Goal: Task Accomplishment & Management: Use online tool/utility

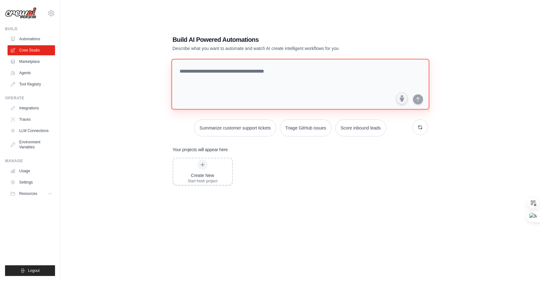
click at [243, 74] on textarea at bounding box center [300, 84] width 258 height 51
type textarea "*"
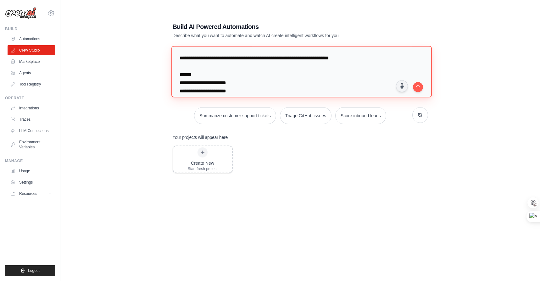
click at [285, 60] on textarea "**********" at bounding box center [301, 71] width 261 height 51
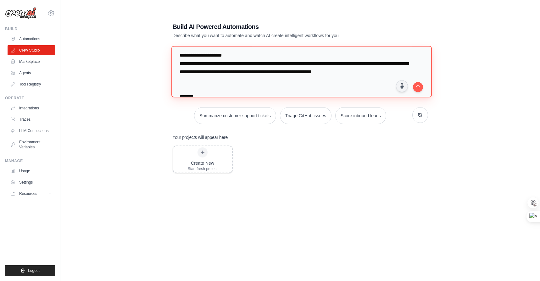
scroll to position [60, 0]
click at [290, 74] on textarea "**********" at bounding box center [301, 71] width 261 height 51
click at [196, 81] on textarea "**********" at bounding box center [301, 71] width 261 height 51
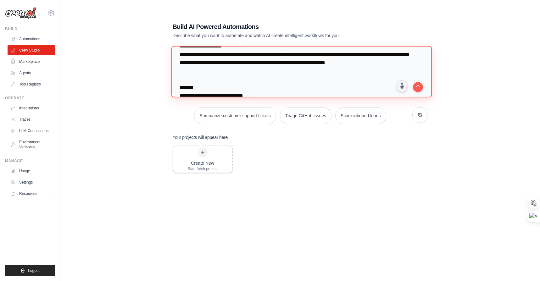
scroll to position [69, 0]
click at [337, 72] on textarea "**********" at bounding box center [301, 71] width 261 height 51
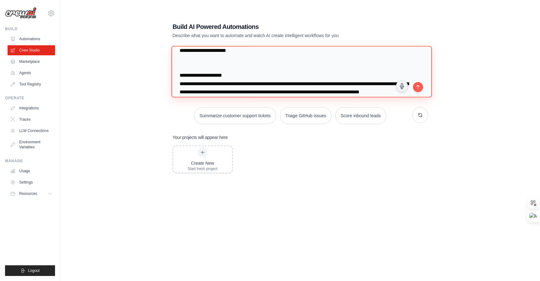
scroll to position [40, 0]
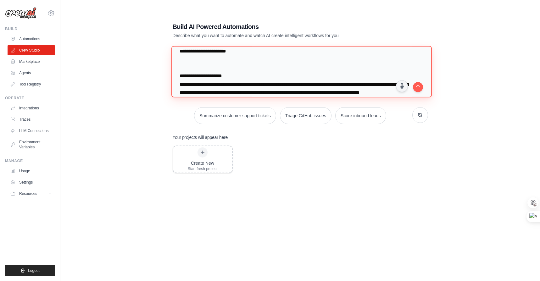
click at [243, 68] on textarea "**********" at bounding box center [301, 71] width 261 height 51
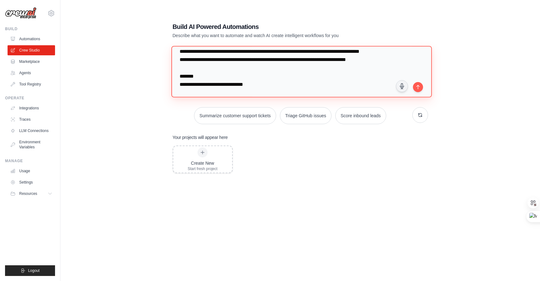
scroll to position [82, 0]
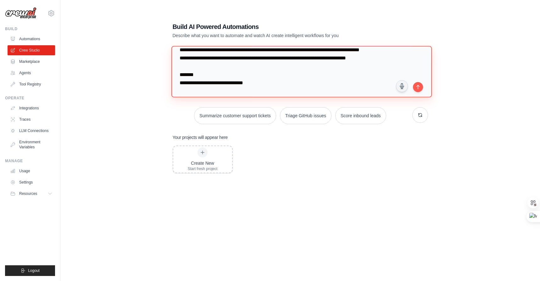
click at [314, 76] on textarea "**********" at bounding box center [301, 71] width 261 height 51
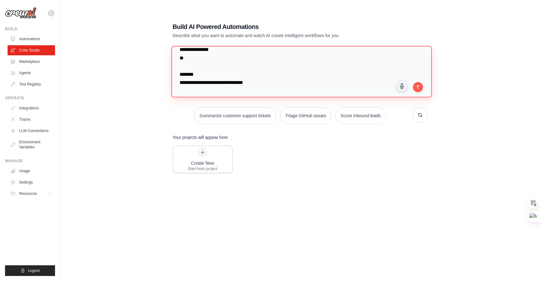
scroll to position [97, 0]
click at [328, 60] on textarea "**********" at bounding box center [301, 71] width 261 height 51
click at [327, 60] on textarea "**********" at bounding box center [301, 71] width 261 height 51
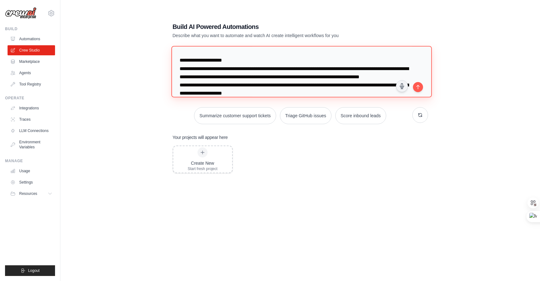
scroll to position [55, 0]
click at [258, 59] on textarea "**********" at bounding box center [301, 71] width 261 height 51
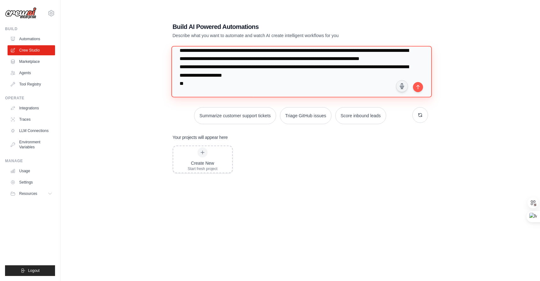
scroll to position [80, 0]
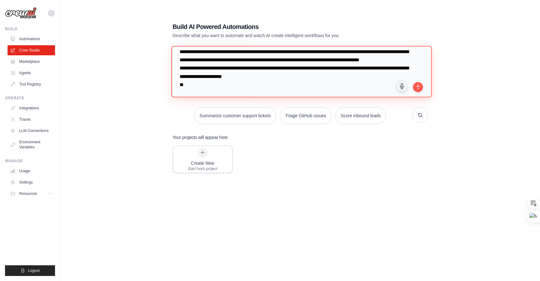
click at [328, 87] on textarea "**********" at bounding box center [301, 71] width 261 height 51
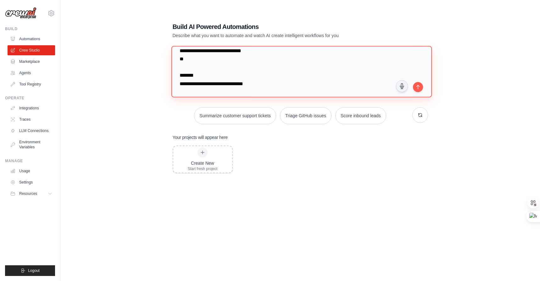
scroll to position [106, 0]
click at [383, 57] on textarea "**********" at bounding box center [301, 71] width 261 height 51
click at [303, 68] on textarea "**********" at bounding box center [301, 71] width 261 height 51
click at [223, 71] on textarea "**********" at bounding box center [301, 71] width 261 height 51
click at [212, 74] on textarea "**********" at bounding box center [301, 71] width 261 height 51
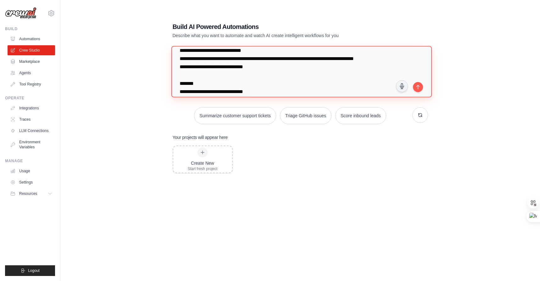
paste textarea "**********"
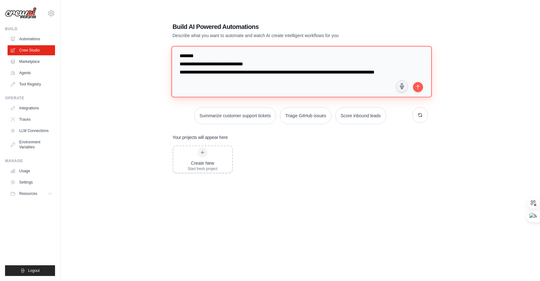
scroll to position [154, 0]
type textarea "**********"
click at [323, 88] on textarea at bounding box center [300, 71] width 259 height 51
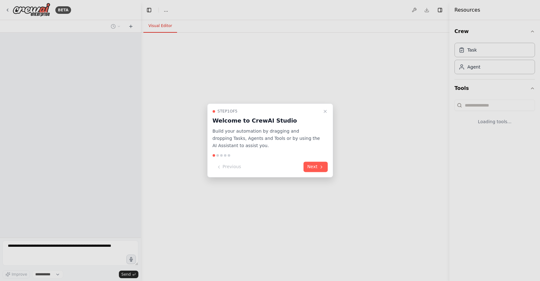
select select "****"
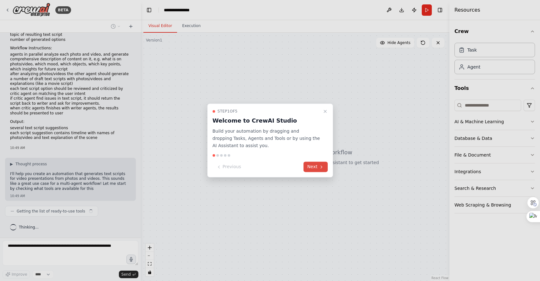
scroll to position [40, 0]
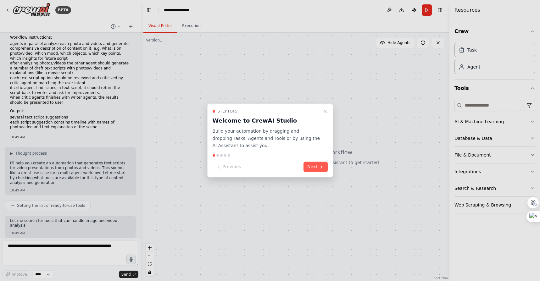
click at [218, 156] on div at bounding box center [217, 155] width 3 height 3
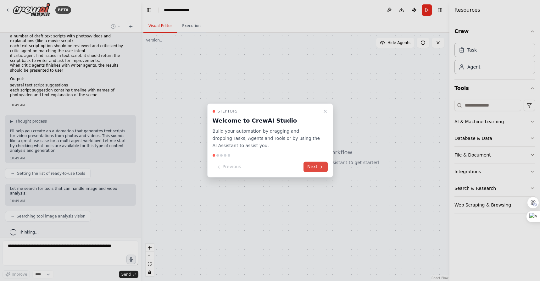
click at [309, 167] on button "Next" at bounding box center [316, 167] width 24 height 10
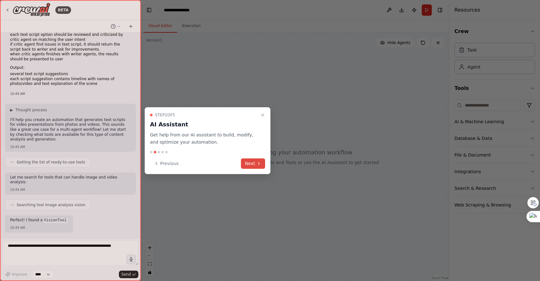
scroll to position [121, 0]
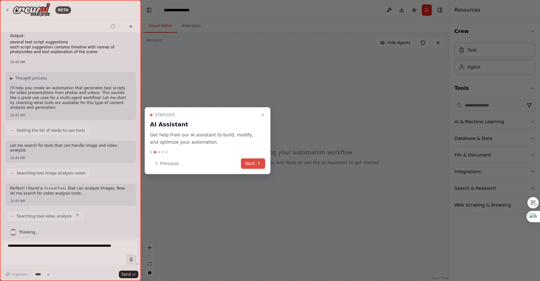
click at [257, 165] on icon at bounding box center [258, 163] width 5 height 5
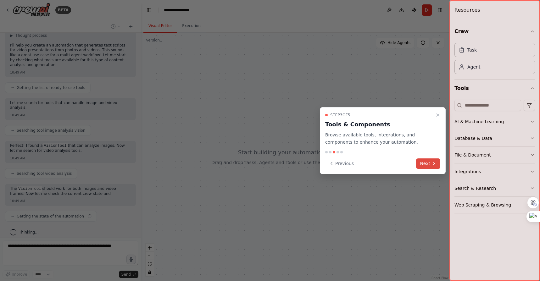
scroll to position [169, 0]
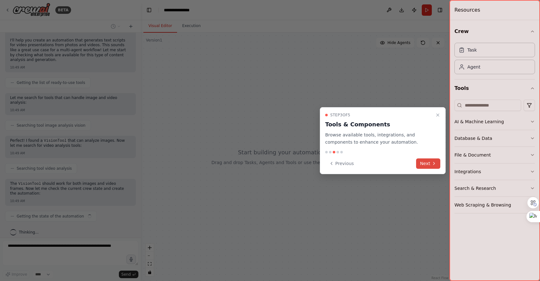
click at [426, 163] on button "Next" at bounding box center [428, 164] width 24 height 10
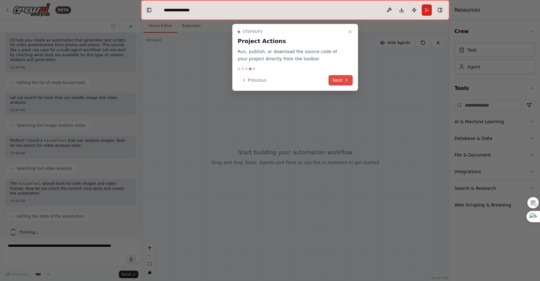
click at [338, 79] on button "Next" at bounding box center [341, 80] width 24 height 10
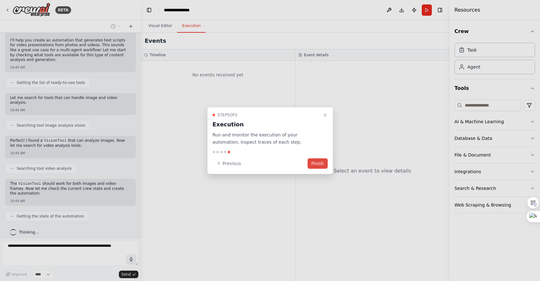
click at [313, 164] on button "Finish" at bounding box center [318, 163] width 20 height 10
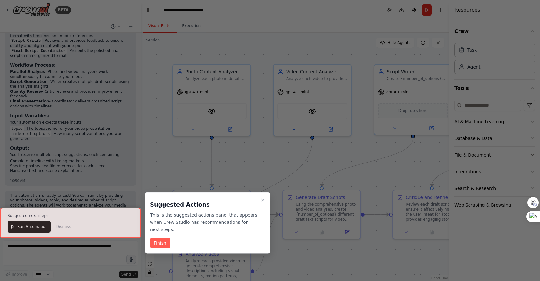
scroll to position [747, 0]
click at [163, 244] on button "Finish" at bounding box center [160, 243] width 20 height 10
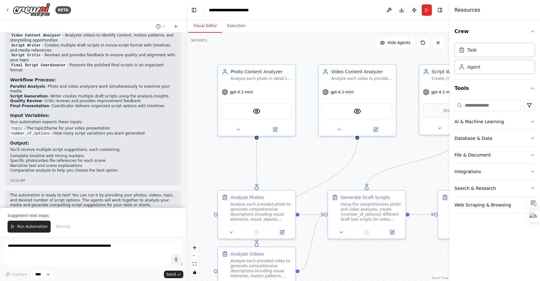
scroll to position [659, 0]
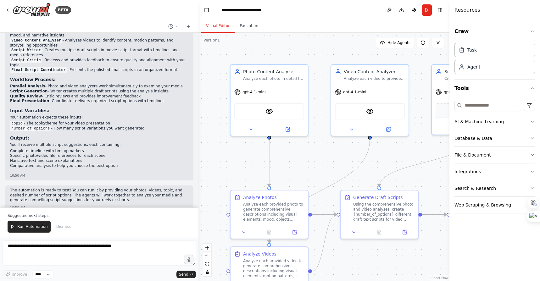
drag, startPoint x: 140, startPoint y: 151, endPoint x: 199, endPoint y: 151, distance: 58.5
click at [199, 151] on div "BETA I need an app which generates text script for video presentation (reels or…" at bounding box center [270, 140] width 540 height 281
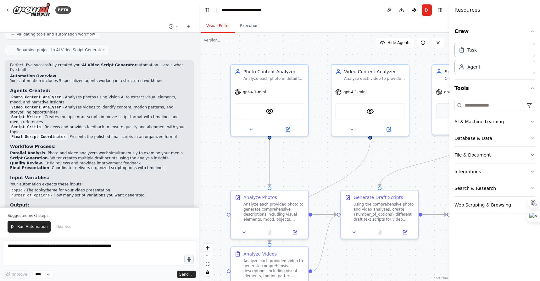
scroll to position [601, 0]
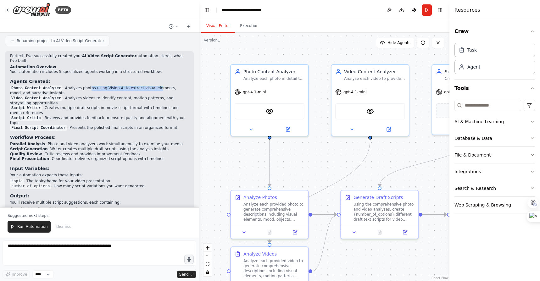
drag, startPoint x: 90, startPoint y: 84, endPoint x: 161, endPoint y: 85, distance: 71.4
click at [160, 86] on li "Photo Content Analyzer - Analyzes photos using Vision AI to extract visual elem…" at bounding box center [99, 91] width 179 height 10
click at [168, 86] on li "Photo Content Analyzer - Analyzes photos using Vision AI to extract visual elem…" at bounding box center [99, 91] width 179 height 10
drag, startPoint x: 75, startPoint y: 93, endPoint x: 145, endPoint y: 98, distance: 69.8
click at [145, 98] on li "Video Content Analyzer - Analyzes videos to identify content, motion patterns, …" at bounding box center [99, 101] width 179 height 10
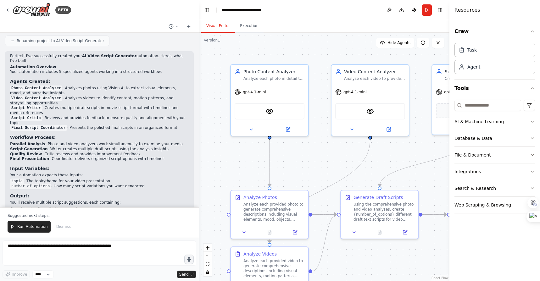
click at [145, 98] on li "Video Content Analyzer - Analyzes videos to identify content, motion patterns, …" at bounding box center [99, 101] width 179 height 10
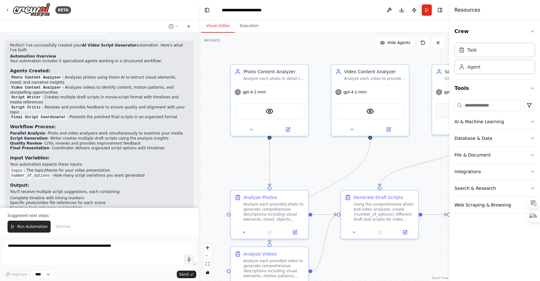
scroll to position [616, 0]
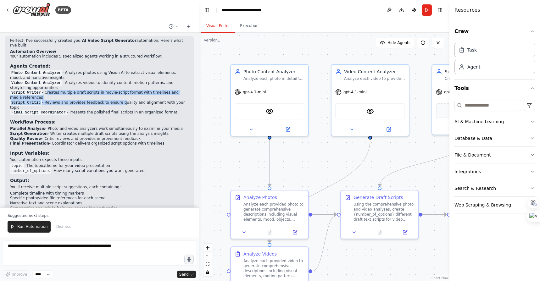
drag, startPoint x: 46, startPoint y: 87, endPoint x: 121, endPoint y: 99, distance: 76.0
click at [121, 99] on ul "Photo Content Analyzer - Analyzes photos using Vision AI to extract visual elem…" at bounding box center [99, 92] width 179 height 45
click at [121, 100] on li "Script Critic - Reviews and provides feedback to ensure quality and alignment w…" at bounding box center [99, 105] width 179 height 10
drag, startPoint x: 111, startPoint y: 87, endPoint x: 174, endPoint y: 107, distance: 66.0
click at [175, 106] on div "Perfect! I've successfully created your AI Video Script Generator automation. H…" at bounding box center [99, 126] width 179 height 177
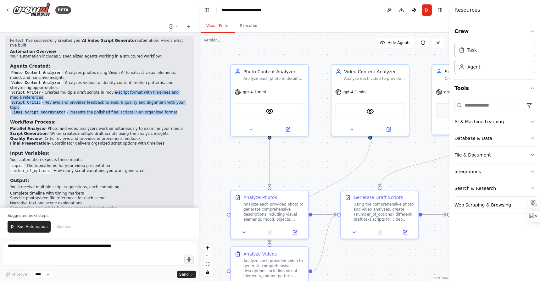
scroll to position [634, 0]
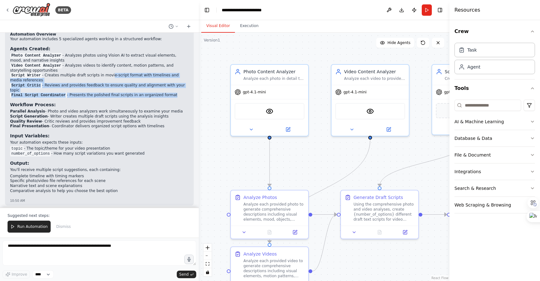
click at [104, 93] on li "Final Script Coordinator - Presents the polished final scripts in an organized …" at bounding box center [99, 95] width 179 height 5
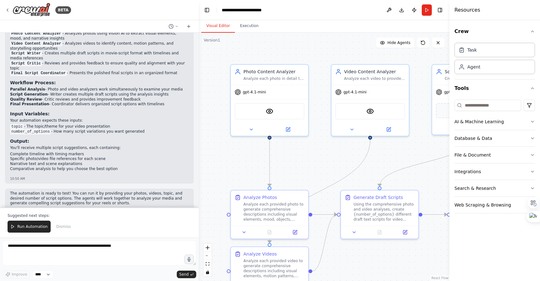
scroll to position [659, 0]
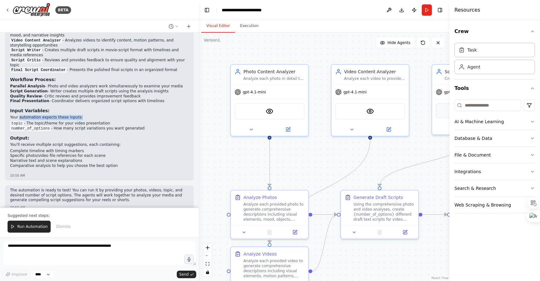
drag, startPoint x: 20, startPoint y: 108, endPoint x: 86, endPoint y: 108, distance: 66.1
click at [86, 115] on p "Your automation expects these inputs:" at bounding box center [99, 117] width 179 height 5
click at [87, 121] on li "topic - The topic/theme for your video presentation" at bounding box center [99, 123] width 179 height 5
drag, startPoint x: 54, startPoint y: 114, endPoint x: 92, endPoint y: 115, distance: 37.2
click at [92, 121] on li "topic - The topic/theme for your video presentation" at bounding box center [99, 123] width 179 height 5
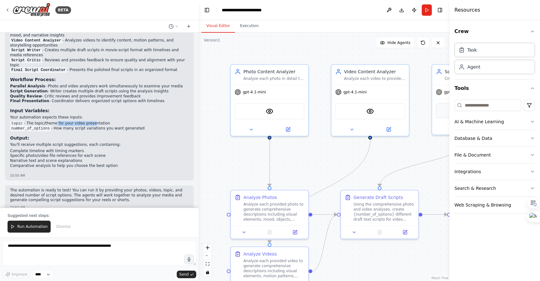
click at [92, 121] on li "topic - The topic/theme for your video presentation" at bounding box center [99, 123] width 179 height 5
drag, startPoint x: 60, startPoint y: 119, endPoint x: 125, endPoint y: 122, distance: 64.9
click at [125, 122] on div "Perfect! I've successfully created your AI Video Script Generator automation. H…" at bounding box center [99, 84] width 179 height 177
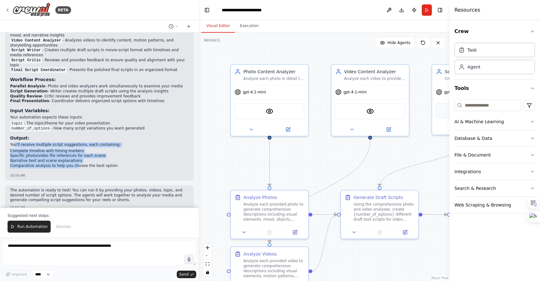
drag, startPoint x: 14, startPoint y: 136, endPoint x: 73, endPoint y: 154, distance: 61.5
click at [73, 154] on div "Perfect! I've successfully created your AI Video Script Generator automation. H…" at bounding box center [99, 84] width 179 height 177
click at [73, 164] on li "Comparative analysis to help you choose the best option" at bounding box center [99, 166] width 179 height 5
drag, startPoint x: 23, startPoint y: 136, endPoint x: 92, endPoint y: 149, distance: 69.5
click at [92, 149] on div "Perfect! I've successfully created your AI Video Script Generator automation. H…" at bounding box center [99, 84] width 179 height 177
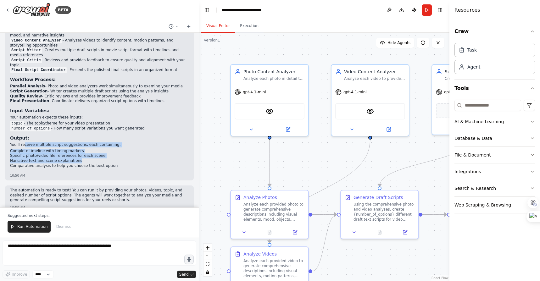
click at [92, 154] on li "Specific photo/video file references for each scene" at bounding box center [99, 156] width 179 height 5
drag, startPoint x: 21, startPoint y: 142, endPoint x: 94, endPoint y: 156, distance: 74.7
click at [94, 156] on ul "Complete timeline with timing markers Specific photo/video file references for …" at bounding box center [99, 159] width 179 height 20
click at [94, 164] on li "Comparative analysis to help you choose the best option" at bounding box center [99, 166] width 179 height 5
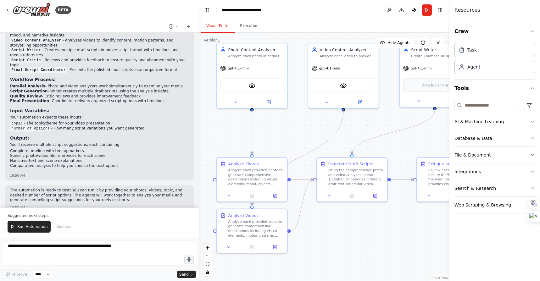
drag, startPoint x: 313, startPoint y: 171, endPoint x: 292, endPoint y: 138, distance: 39.5
click at [292, 138] on div ".deletable-edge-delete-btn { width: 20px; height: 20px; border: 0px solid #ffff…" at bounding box center [324, 157] width 251 height 249
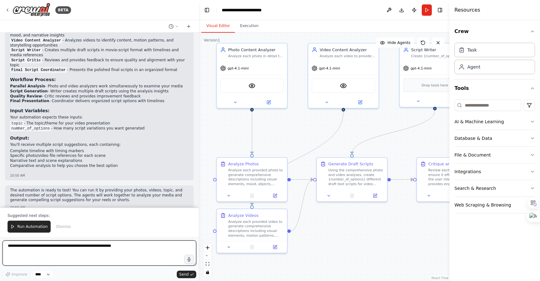
click at [63, 249] on textarea at bounding box center [100, 253] width 194 height 25
type textarea "*"
type textarea "**********"
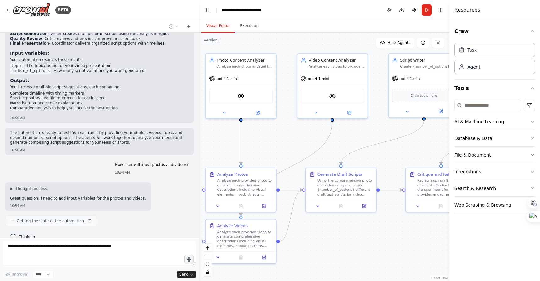
scroll to position [721, 0]
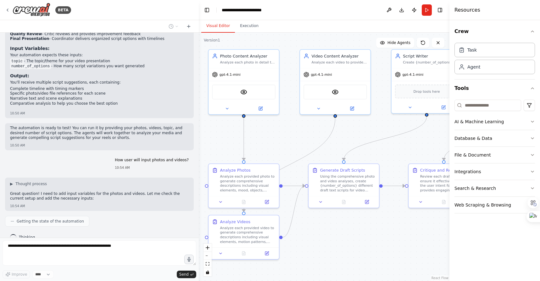
drag, startPoint x: 349, startPoint y: 238, endPoint x: 341, endPoint y: 244, distance: 10.3
click at [341, 244] on div ".deletable-edge-delete-btn { width: 20px; height: 20px; border: 0px solid #ffff…" at bounding box center [324, 157] width 251 height 249
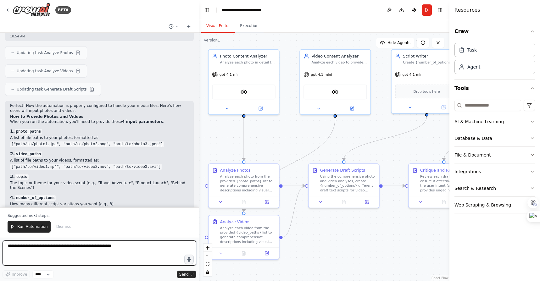
scroll to position [932, 0]
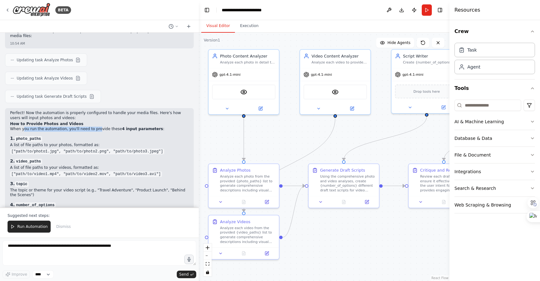
drag, startPoint x: 23, startPoint y: 120, endPoint x: 95, endPoint y: 120, distance: 72.4
click at [95, 127] on p "When you run the automation, you'll need to provide these 4 input parameters :" at bounding box center [99, 129] width 179 height 5
click at [97, 127] on p "When you run the automation, you'll need to provide these 4 input parameters :" at bounding box center [99, 129] width 179 height 5
drag, startPoint x: 115, startPoint y: 119, endPoint x: 108, endPoint y: 129, distance: 12.5
click at [108, 129] on div "Perfect! Now the automation is properly configured to handle your media files. …" at bounding box center [99, 210] width 179 height 199
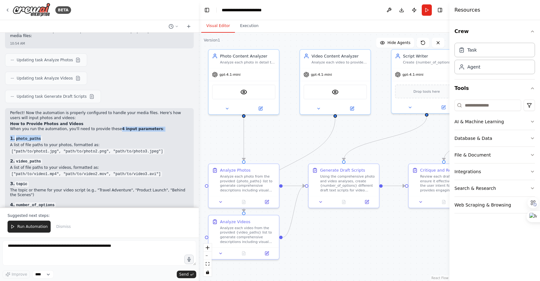
click at [108, 135] on h3 "1. photo_paths" at bounding box center [99, 138] width 179 height 6
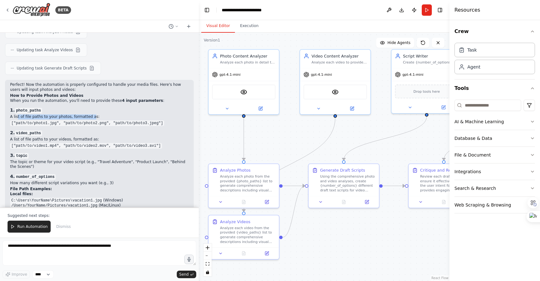
drag, startPoint x: 17, startPoint y: 107, endPoint x: 90, endPoint y: 107, distance: 72.7
click at [90, 115] on p "A list of file paths to your photos, formatted as:" at bounding box center [99, 117] width 179 height 5
click at [100, 115] on p "A list of file paths to your photos, formatted as:" at bounding box center [99, 117] width 179 height 5
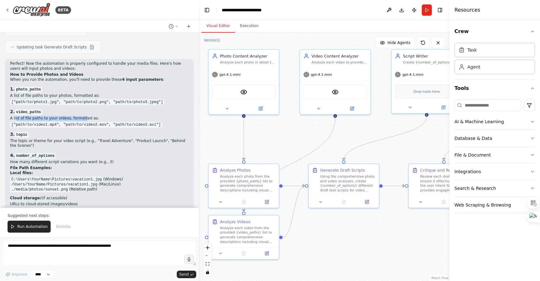
drag, startPoint x: 15, startPoint y: 108, endPoint x: 82, endPoint y: 108, distance: 66.7
click at [82, 116] on p "A list of file paths to your videos, formatted as:" at bounding box center [99, 118] width 179 height 5
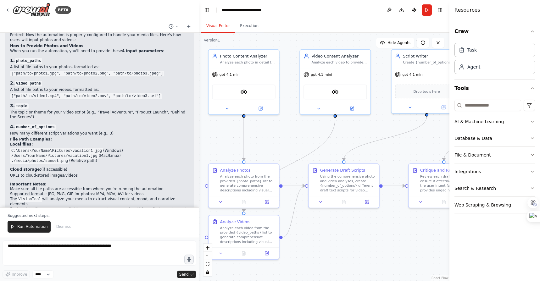
scroll to position [1009, 0]
drag, startPoint x: 31, startPoint y: 103, endPoint x: 95, endPoint y: 107, distance: 64.0
click at [95, 110] on p "The topic or theme for your video script (e.g., "Travel Adventure", "Product La…" at bounding box center [99, 115] width 179 height 10
click at [98, 110] on p "The topic or theme for your video script (e.g., "Travel Adventure", "Product La…" at bounding box center [99, 115] width 179 height 10
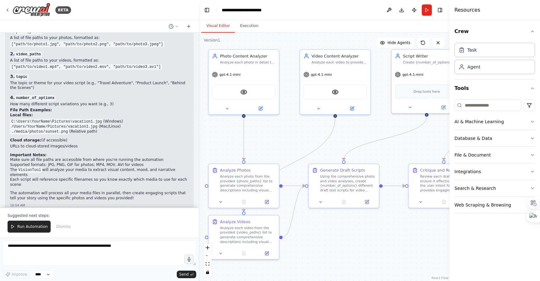
scroll to position [1040, 0]
drag, startPoint x: 49, startPoint y: 94, endPoint x: 129, endPoint y: 94, distance: 79.6
click at [129, 101] on p "How many different script variations you want (e.g., 3)" at bounding box center [99, 103] width 179 height 5
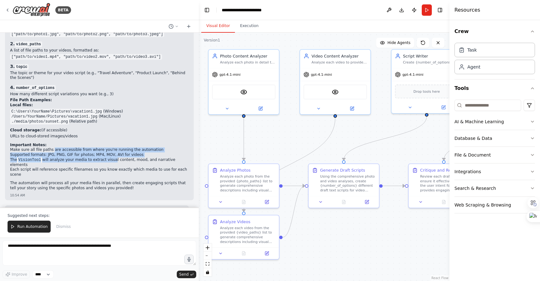
drag, startPoint x: 62, startPoint y: 142, endPoint x: 112, endPoint y: 152, distance: 51.0
click at [112, 152] on ul "Make sure all file paths are accessible from where you're running the automatio…" at bounding box center [99, 163] width 179 height 30
click at [112, 158] on li "The VisionTool will analyze your media to extract visual content, mood, and nar…" at bounding box center [99, 163] width 179 height 10
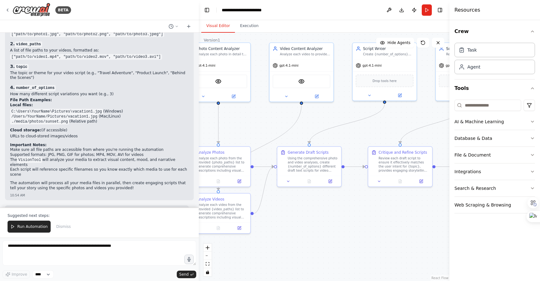
drag, startPoint x: 387, startPoint y: 144, endPoint x: 356, endPoint y: 130, distance: 33.5
click at [356, 130] on div ".deletable-edge-delete-btn { width: 20px; height: 20px; border: 0px solid #ffff…" at bounding box center [324, 157] width 251 height 249
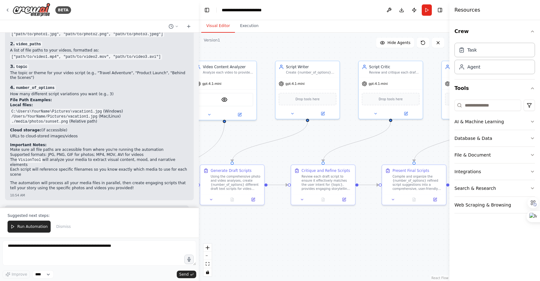
drag, startPoint x: 415, startPoint y: 215, endPoint x: 335, endPoint y: 233, distance: 82.1
click at [335, 233] on div ".deletable-edge-delete-btn { width: 20px; height: 20px; border: 0px solid #ffff…" at bounding box center [324, 157] width 251 height 249
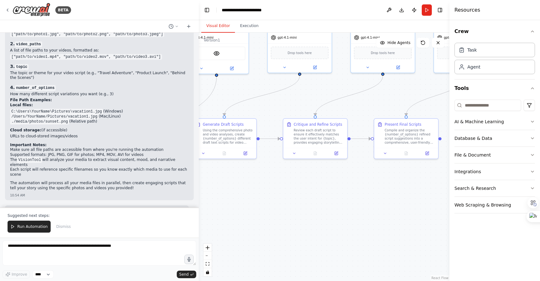
drag, startPoint x: 370, startPoint y: 239, endPoint x: 362, endPoint y: 193, distance: 46.9
click at [362, 193] on div ".deletable-edge-delete-btn { width: 20px; height: 20px; border: 0px solid #ffff…" at bounding box center [324, 157] width 251 height 249
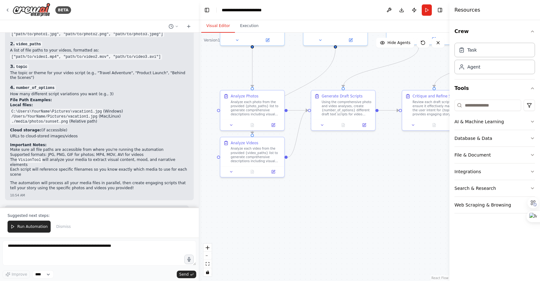
drag, startPoint x: 317, startPoint y: 210, endPoint x: 436, endPoint y: 181, distance: 122.4
click at [436, 182] on div ".deletable-edge-delete-btn { width: 20px; height: 20px; border: 0px solid #ffff…" at bounding box center [324, 157] width 251 height 249
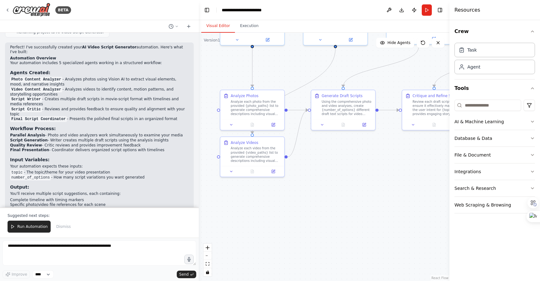
scroll to position [611, 0]
drag, startPoint x: 49, startPoint y: 128, endPoint x: 115, endPoint y: 128, distance: 65.4
click at [114, 137] on li "Script Generation - Writer creates multiple draft scripts using the analysis in…" at bounding box center [99, 139] width 179 height 5
click at [132, 137] on li "Script Generation - Writer creates multiple draft scripts using the analysis in…" at bounding box center [99, 139] width 179 height 5
drag, startPoint x: 163, startPoint y: 129, endPoint x: 107, endPoint y: 129, distance: 55.7
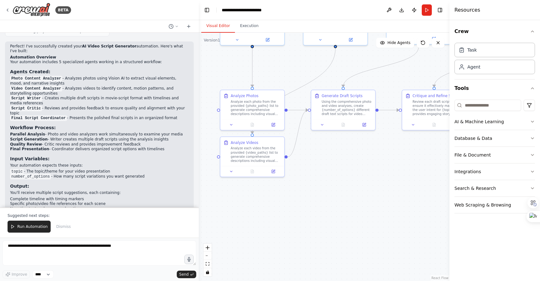
click at [107, 137] on li "Script Generation - Writer creates multiple draft scripts using the analysis in…" at bounding box center [99, 139] width 179 height 5
drag, startPoint x: 43, startPoint y: 135, endPoint x: 129, endPoint y: 143, distance: 86.6
click at [129, 143] on div "Perfect! I've successfully created your AI Video Script Generator automation. H…" at bounding box center [99, 132] width 179 height 177
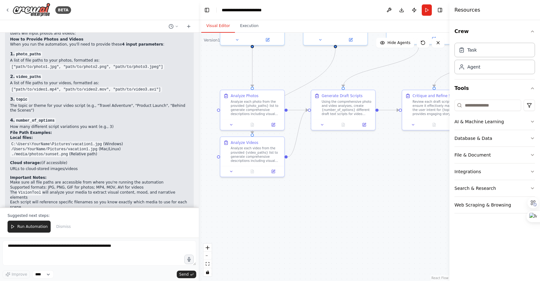
scroll to position [1049, 0]
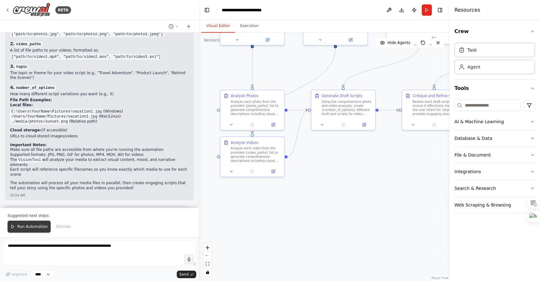
click at [31, 229] on span "Run Automation" at bounding box center [32, 226] width 31 height 5
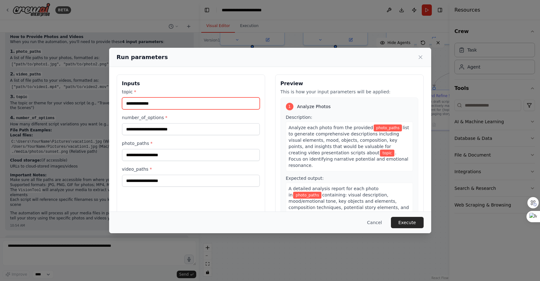
click at [170, 105] on input "topic *" at bounding box center [191, 104] width 138 height 12
type input "*"
type input "**********"
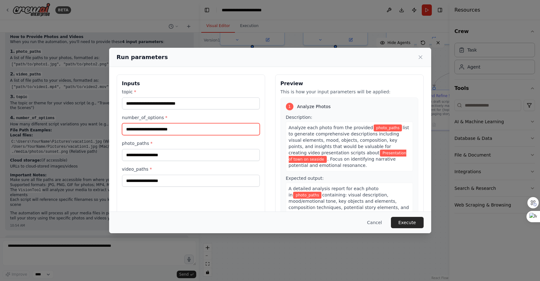
click at [185, 127] on input "number_of_options *" at bounding box center [191, 129] width 138 height 12
type input "*"
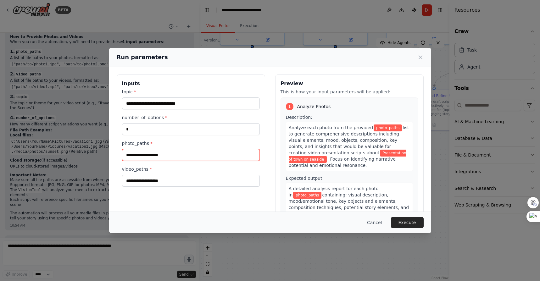
click at [167, 157] on input "photo_paths *" at bounding box center [191, 155] width 138 height 12
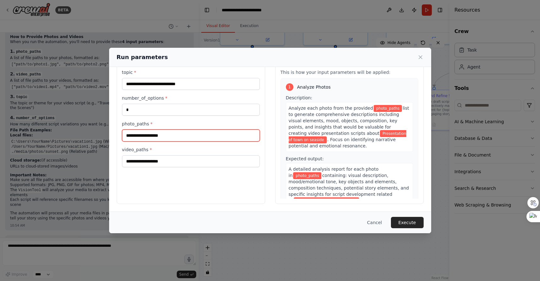
scroll to position [0, 0]
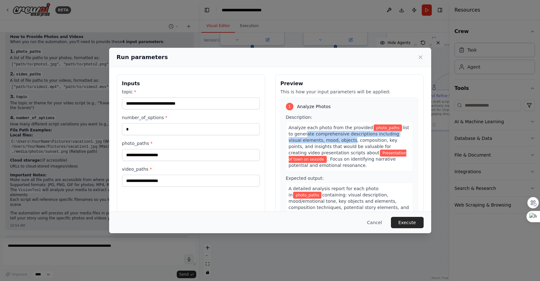
drag, startPoint x: 298, startPoint y: 135, endPoint x: 337, endPoint y: 142, distance: 39.3
click at [337, 142] on span "list to generate comprehensive descriptions including visual elements, mood, ob…" at bounding box center [349, 140] width 121 height 30
drag, startPoint x: 319, startPoint y: 136, endPoint x: 334, endPoint y: 149, distance: 20.1
click at [334, 149] on div "Analyze each photo from the provided photo_paths list to generate comprehensive…" at bounding box center [349, 147] width 127 height 50
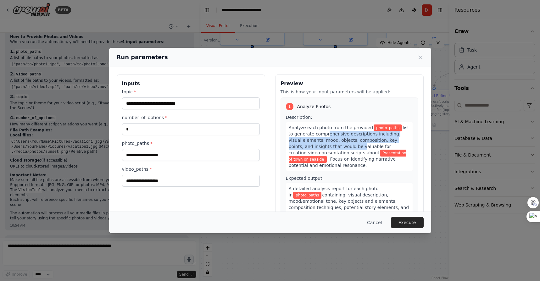
click at [334, 149] on span "list to generate comprehensive descriptions including visual elements, mood, ob…" at bounding box center [349, 140] width 121 height 30
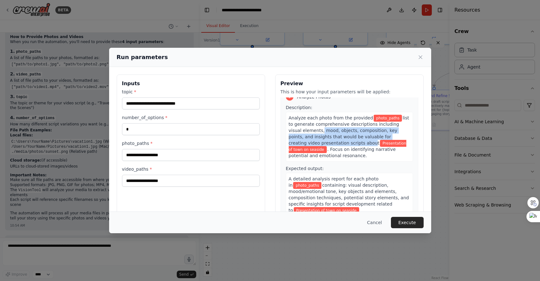
drag, startPoint x: 306, startPoint y: 131, endPoint x: 337, endPoint y: 141, distance: 31.6
click at [337, 141] on span "list to generate comprehensive descriptions including visual elements, mood, ob…" at bounding box center [349, 130] width 121 height 30
drag, startPoint x: 371, startPoint y: 130, endPoint x: 323, endPoint y: 145, distance: 50.7
click at [323, 145] on span "list to generate comprehensive descriptions including visual elements, mood, ob…" at bounding box center [349, 130] width 121 height 30
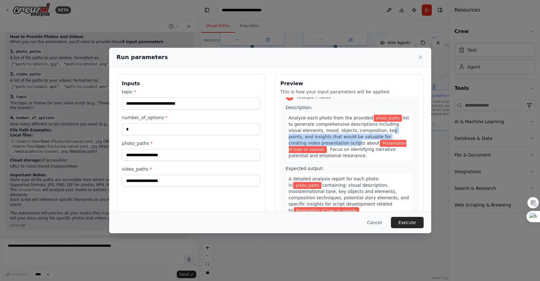
click at [323, 145] on span "list to generate comprehensive descriptions including visual elements, mood, ob…" at bounding box center [349, 130] width 121 height 30
drag, startPoint x: 315, startPoint y: 137, endPoint x: 325, endPoint y: 143, distance: 11.8
click at [325, 143] on span "list to generate comprehensive descriptions including visual elements, mood, ob…" at bounding box center [349, 130] width 121 height 30
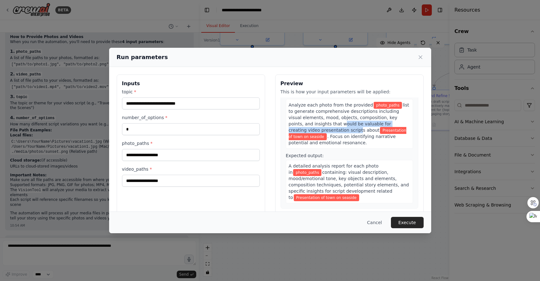
scroll to position [23, 0]
click at [306, 129] on span "list to generate comprehensive descriptions including visual elements, mood, ob…" at bounding box center [349, 117] width 121 height 30
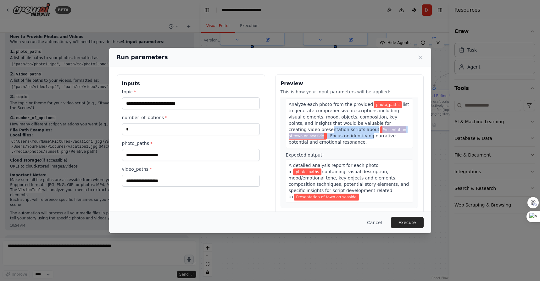
drag, startPoint x: 298, startPoint y: 129, endPoint x: 329, endPoint y: 135, distance: 31.8
click at [329, 135] on div "Analyze each photo from the provided photo_paths list to generate comprehensive…" at bounding box center [349, 123] width 127 height 50
click at [329, 135] on span ". Focus on identifying narrative potential and emotional resonance." at bounding box center [342, 138] width 107 height 11
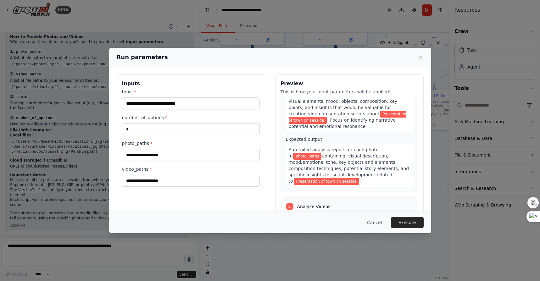
scroll to position [39, 0]
drag, startPoint x: 302, startPoint y: 121, endPoint x: 326, endPoint y: 126, distance: 24.6
click at [326, 127] on div "Analyze each photo from the provided photo_paths list to generate comprehensive…" at bounding box center [349, 107] width 127 height 50
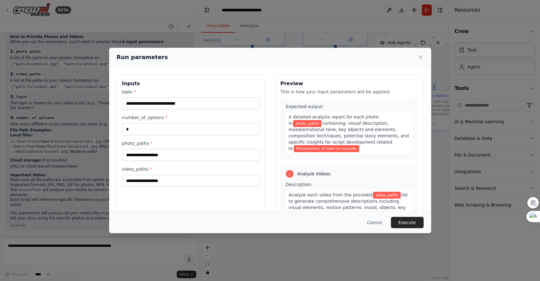
scroll to position [73, 0]
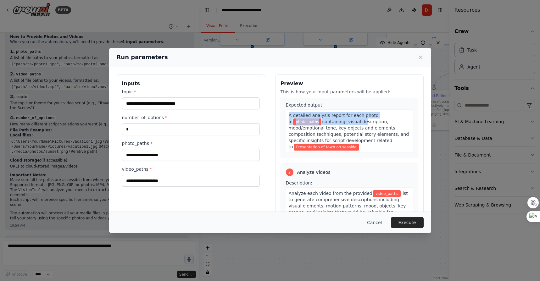
drag, startPoint x: 288, startPoint y: 116, endPoint x: 328, endPoint y: 124, distance: 40.7
click at [328, 124] on div "A detailed analysis report for each photo in photo_paths containing: visual des…" at bounding box center [349, 130] width 127 height 43
click at [328, 124] on span "containing: visual description, mood/emotional tone, key objects and elements, …" at bounding box center [349, 134] width 121 height 30
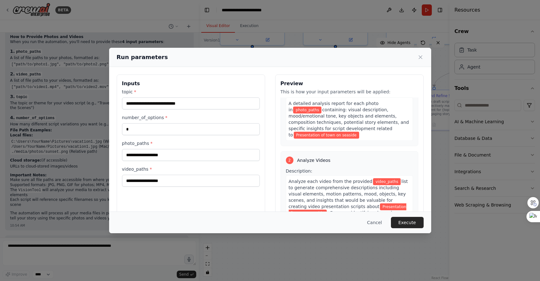
scroll to position [86, 0]
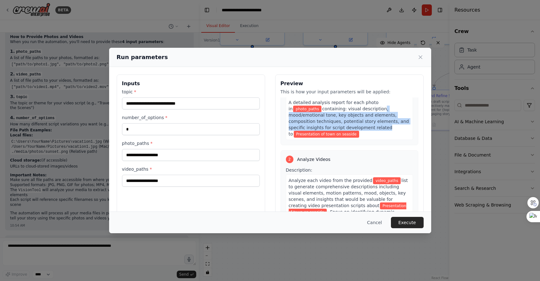
drag, startPoint x: 345, startPoint y: 109, endPoint x: 300, endPoint y: 129, distance: 48.3
click at [300, 129] on span "containing: visual description, mood/emotional tone, key objects and elements, …" at bounding box center [349, 121] width 121 height 30
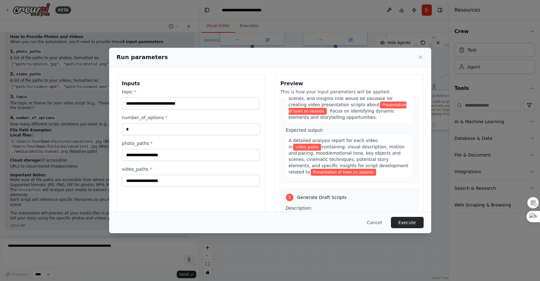
scroll to position [189, 0]
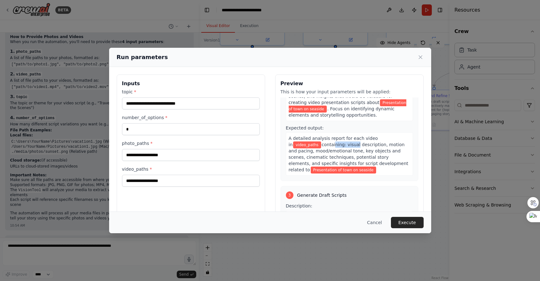
drag, startPoint x: 300, startPoint y: 135, endPoint x: 323, endPoint y: 139, distance: 23.3
click at [323, 139] on div "A detailed analysis report for each video in video_paths containing: visual des…" at bounding box center [349, 153] width 127 height 43
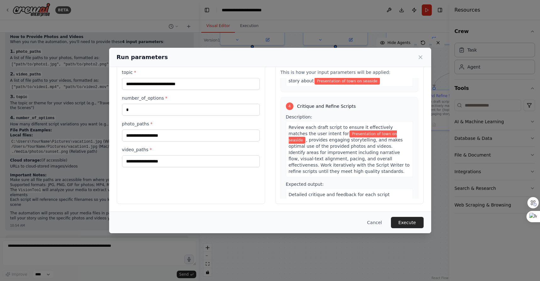
scroll to position [536, 0]
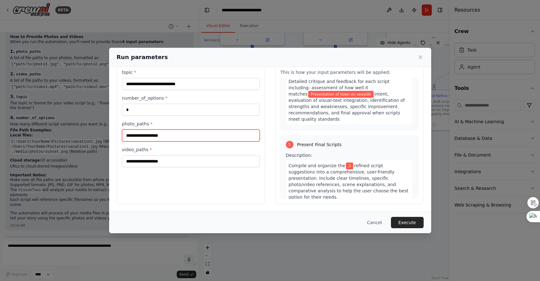
click at [202, 136] on input "photo_paths *" at bounding box center [191, 136] width 138 height 12
paste input "**********"
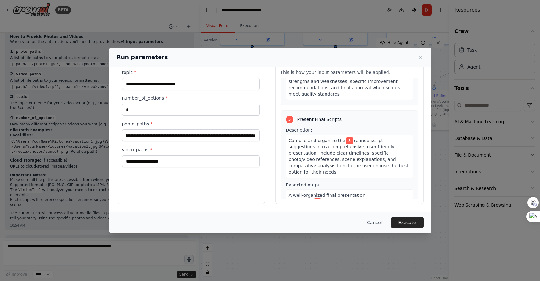
scroll to position [0, 0]
click at [174, 137] on input "**********" at bounding box center [191, 136] width 138 height 12
click at [246, 135] on input "**********" at bounding box center [191, 136] width 138 height 12
paste input "**********"
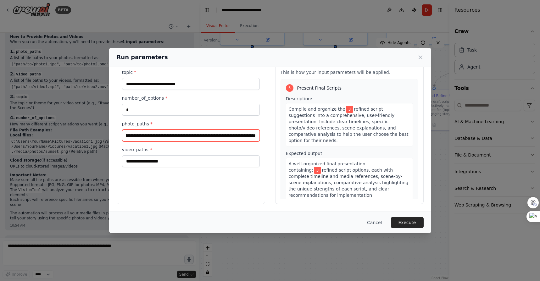
scroll to position [0, 0]
click at [213, 135] on input "**********" at bounding box center [191, 136] width 138 height 12
paste input "**********"
click at [237, 136] on input "**********" at bounding box center [191, 136] width 138 height 12
paste input "**********"
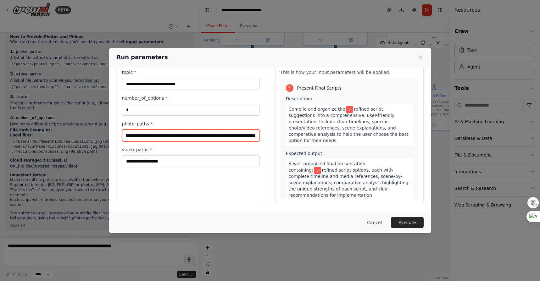
scroll to position [656, 0]
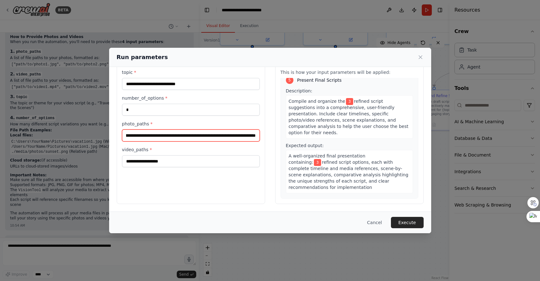
type input "**********"
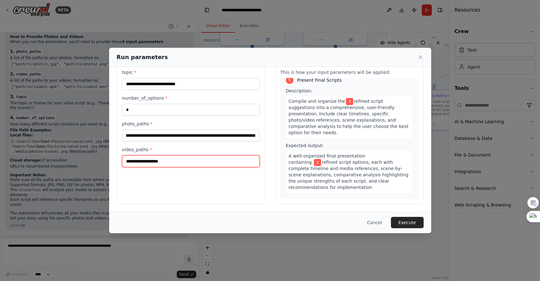
click at [174, 162] on input "video_paths *" at bounding box center [191, 161] width 138 height 12
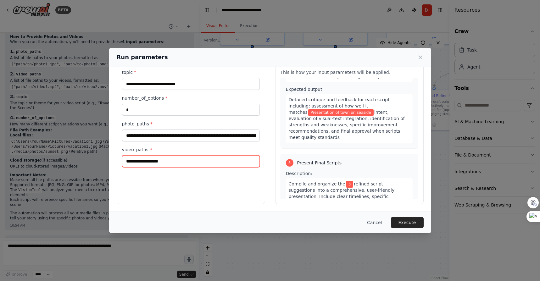
scroll to position [555, 0]
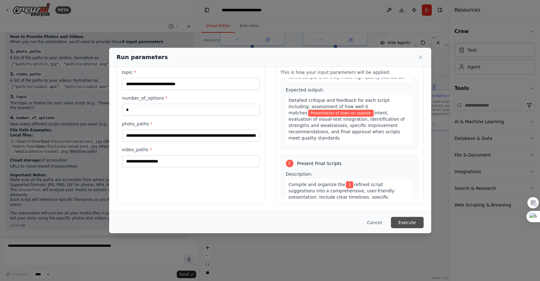
click at [414, 223] on button "Execute" at bounding box center [407, 222] width 33 height 11
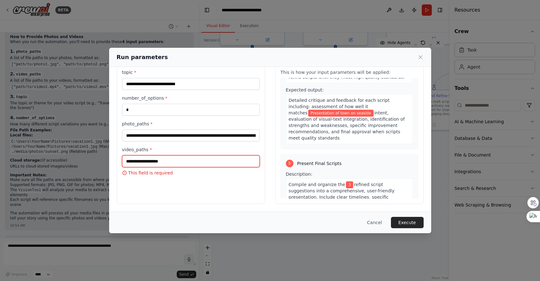
click at [202, 162] on input "video_paths *" at bounding box center [191, 161] width 138 height 12
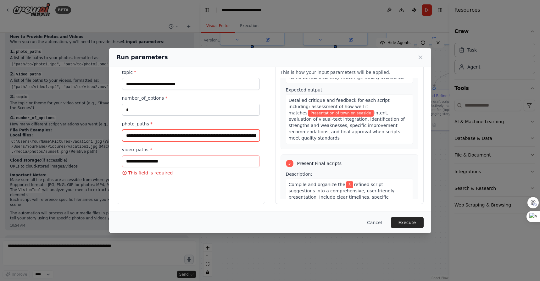
click at [190, 138] on input "**********" at bounding box center [191, 136] width 138 height 12
click at [408, 224] on button "Execute" at bounding box center [407, 222] width 33 height 11
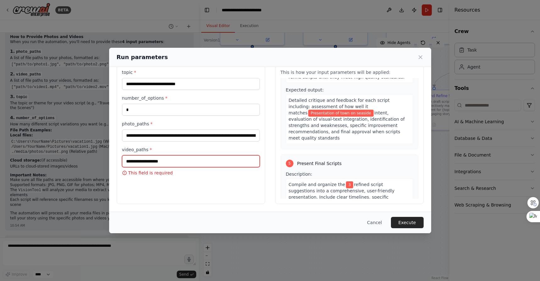
click at [163, 161] on input "video_paths *" at bounding box center [191, 161] width 138 height 12
click at [201, 158] on input "video_paths *" at bounding box center [191, 161] width 138 height 12
click at [150, 162] on input "video_paths *" at bounding box center [191, 161] width 138 height 12
click at [157, 160] on input "video_paths *" at bounding box center [191, 161] width 138 height 12
paste input "**********"
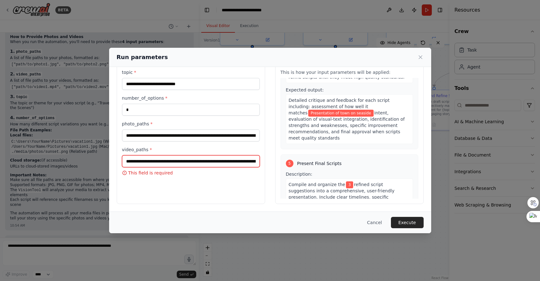
scroll to position [618, 0]
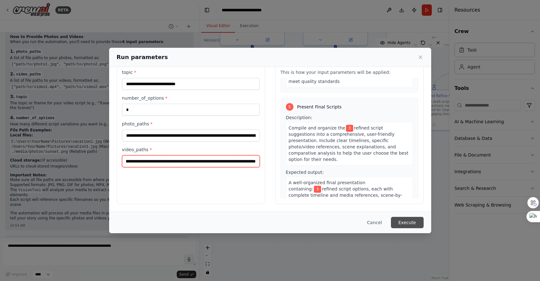
type input "**********"
click at [415, 221] on button "Execute" at bounding box center [407, 222] width 33 height 11
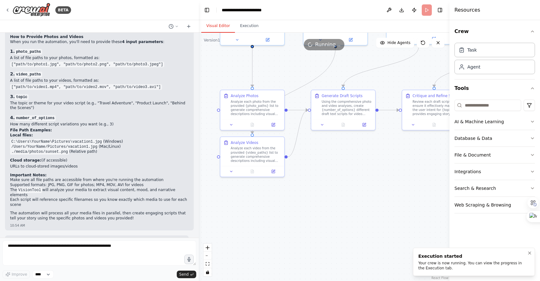
drag, startPoint x: 479, startPoint y: 265, endPoint x: 506, endPoint y: 265, distance: 26.7
click at [506, 265] on div "Your crew is now running. You can view the progress in the Execution tab." at bounding box center [472, 266] width 109 height 10
drag, startPoint x: 503, startPoint y: 261, endPoint x: 424, endPoint y: 272, distance: 79.8
click at [424, 272] on li "Execution started Your crew is now running. You can view the progress in the Ex…" at bounding box center [474, 262] width 122 height 28
click at [422, 237] on div ".deletable-edge-delete-btn { width: 20px; height: 20px; border: 0px solid #ffff…" at bounding box center [324, 157] width 251 height 249
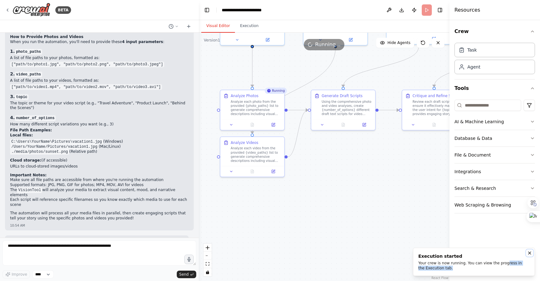
click at [528, 253] on icon "Notifications (F8)" at bounding box center [529, 253] width 5 height 5
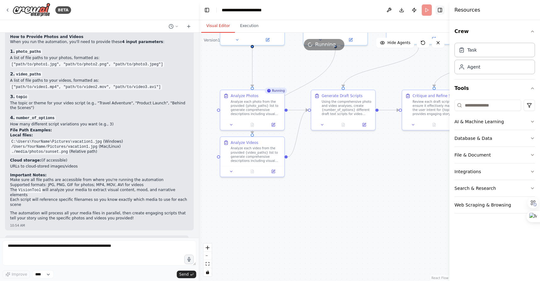
click at [440, 11] on button "Toggle Right Sidebar" at bounding box center [440, 10] width 9 height 9
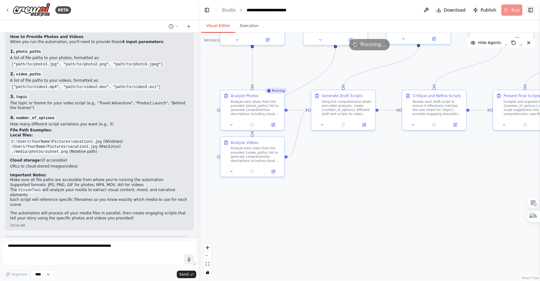
click at [531, 11] on button "Toggle Right Sidebar" at bounding box center [530, 10] width 9 height 9
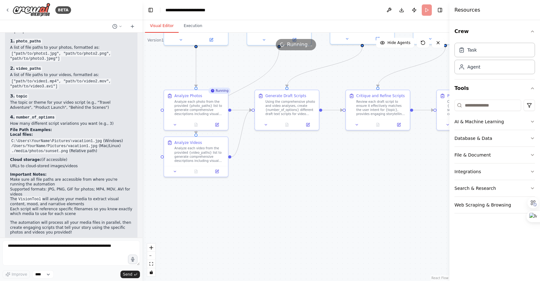
drag, startPoint x: 197, startPoint y: 101, endPoint x: 143, endPoint y: 99, distance: 54.1
click at [143, 99] on div "BETA I need an app which generates text script for video presentation (reels or…" at bounding box center [270, 140] width 540 height 281
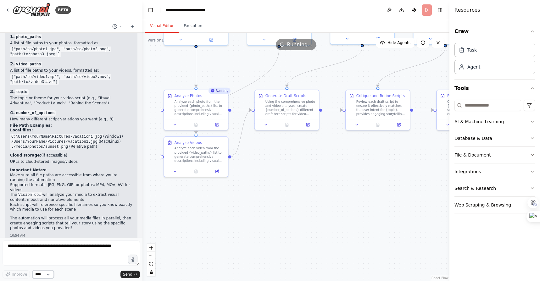
click at [50, 274] on select "****" at bounding box center [42, 275] width 21 height 8
click at [191, 26] on button "Execution" at bounding box center [193, 26] width 29 height 13
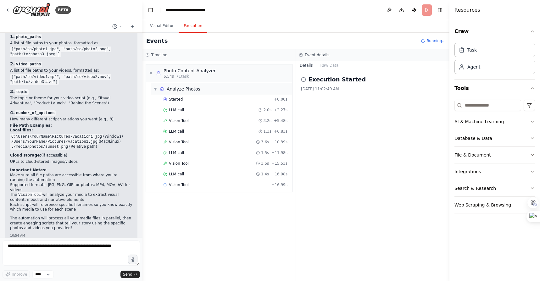
click at [180, 87] on div "Analyze Photos" at bounding box center [184, 89] width 34 height 6
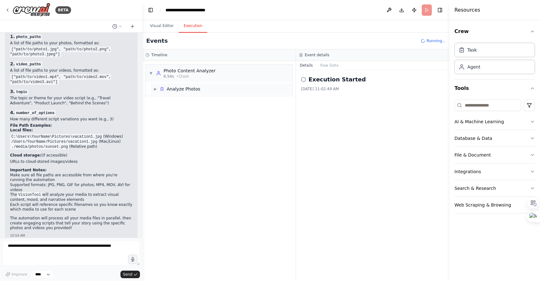
click at [180, 87] on div "Analyze Photos" at bounding box center [184, 89] width 34 height 6
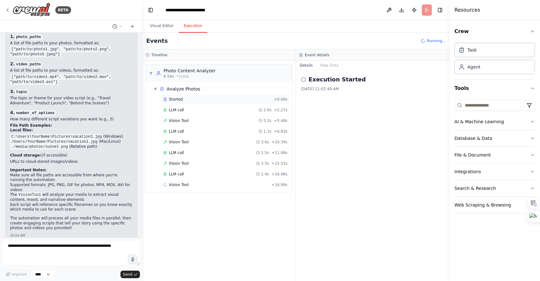
click at [177, 98] on span "Started" at bounding box center [176, 99] width 14 height 5
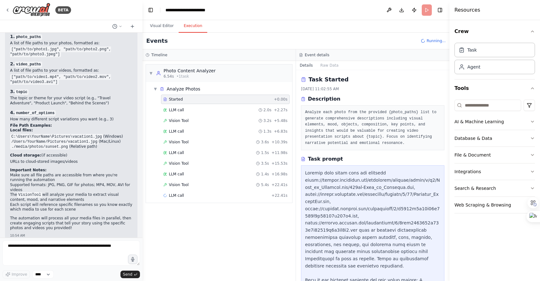
scroll to position [110, 0]
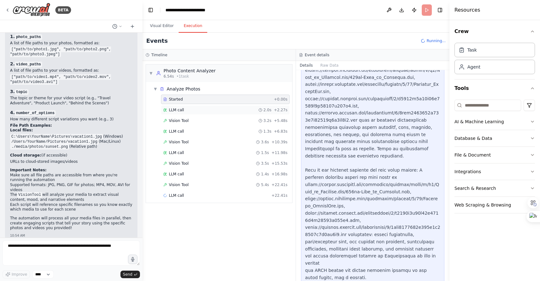
click at [178, 109] on span "LLM call" at bounding box center [176, 110] width 15 height 5
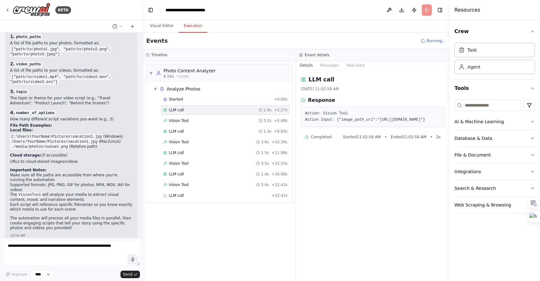
click at [441, 26] on div "Visual Editor Execution" at bounding box center [296, 26] width 307 height 13
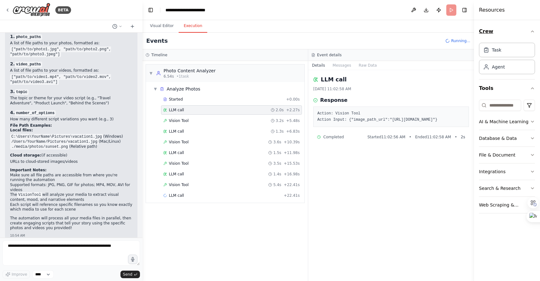
drag, startPoint x: 451, startPoint y: 25, endPoint x: 495, endPoint y: 25, distance: 43.7
click at [495, 25] on div "Resources Crew Task Agent Tools AI & Machine Learning Database & Data File & Do…" at bounding box center [507, 140] width 66 height 281
click at [465, 9] on button "Toggle Right Sidebar" at bounding box center [464, 10] width 9 height 9
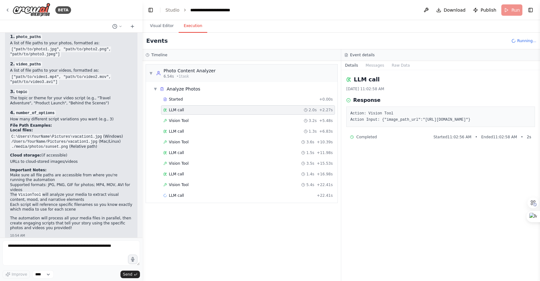
click at [368, 140] on span "Completed" at bounding box center [366, 137] width 20 height 5
click at [374, 123] on pre "Action: Vision Tool Action Input: {"image_path_url":"https://upload.wikimedia.o…" at bounding box center [441, 117] width 181 height 12
click at [386, 123] on pre "Action: Vision Tool Action Input: {"image_path_url":"https://upload.wikimedia.o…" at bounding box center [441, 117] width 181 height 12
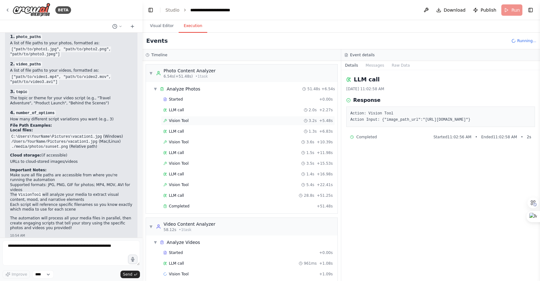
click at [182, 120] on span "Vision Tool" at bounding box center [179, 120] width 20 height 5
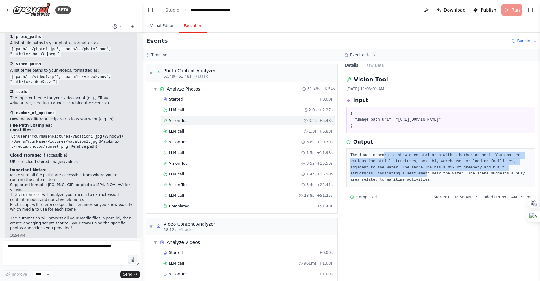
drag, startPoint x: 385, startPoint y: 168, endPoint x: 431, endPoint y: 186, distance: 49.3
click at [430, 183] on pre "The image appears to show a coastal area with a harbor or port. You can see var…" at bounding box center [441, 168] width 181 height 31
click at [431, 183] on pre "The image appears to show a coastal area with a harbor or port. You can see var…" at bounding box center [441, 168] width 181 height 31
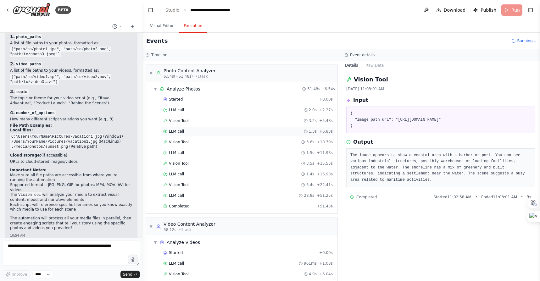
click at [177, 132] on span "LLM call" at bounding box center [176, 131] width 15 height 5
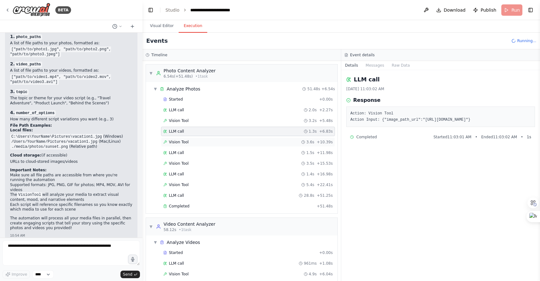
click at [177, 141] on span "Vision Tool" at bounding box center [179, 142] width 20 height 5
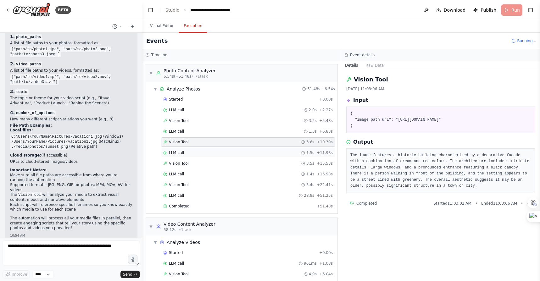
scroll to position [18, 0]
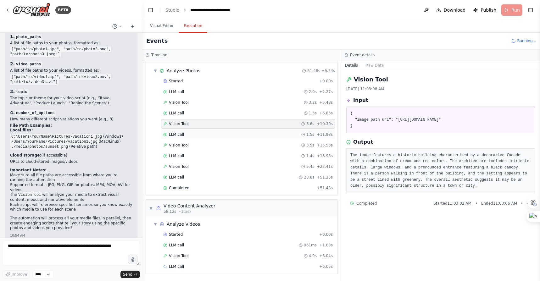
click at [181, 138] on div "LLM call 1.5s + 11.98s" at bounding box center [248, 134] width 174 height 9
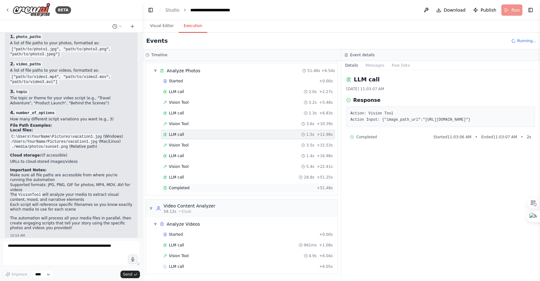
click at [184, 190] on span "Completed" at bounding box center [179, 188] width 20 height 5
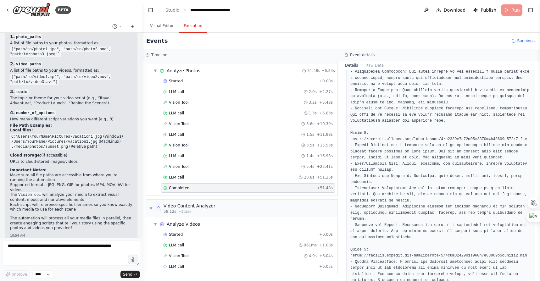
scroll to position [461, 0]
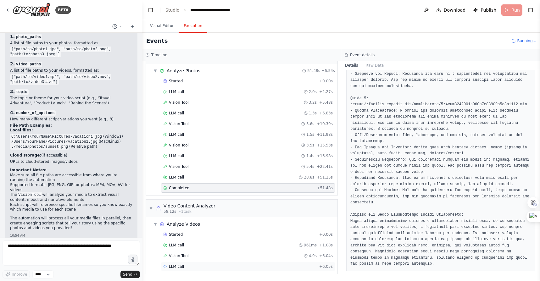
click at [175, 266] on span "LLM call" at bounding box center [176, 266] width 15 height 5
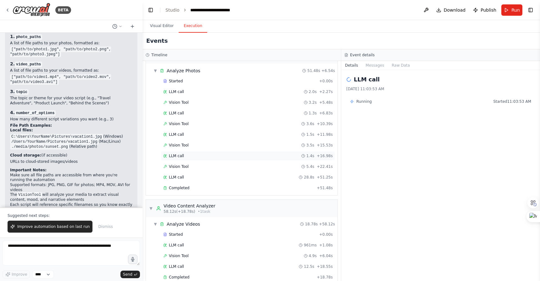
scroll to position [233, 0]
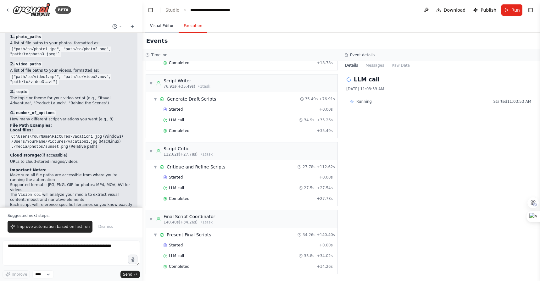
click at [165, 26] on button "Visual Editor" at bounding box center [162, 26] width 34 height 13
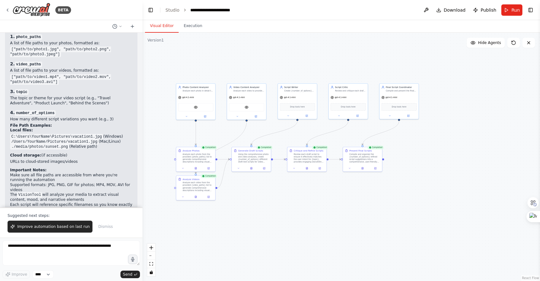
drag, startPoint x: 236, startPoint y: 84, endPoint x: 220, endPoint y: 126, distance: 44.3
click at [220, 126] on div ".deletable-edge-delete-btn { width: 20px; height: 20px; border: 0px solid #ffff…" at bounding box center [342, 157] width 398 height 249
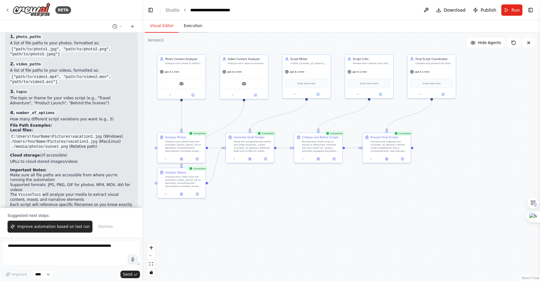
click at [193, 30] on button "Execution" at bounding box center [193, 26] width 29 height 13
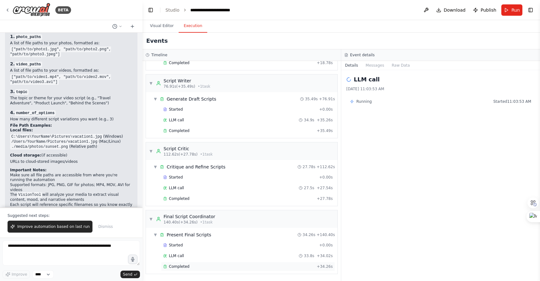
click at [178, 267] on span "Completed" at bounding box center [179, 266] width 20 height 5
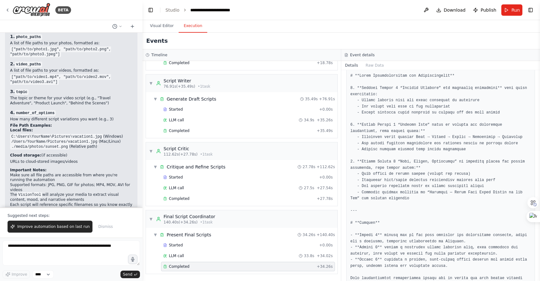
scroll to position [1958, 0]
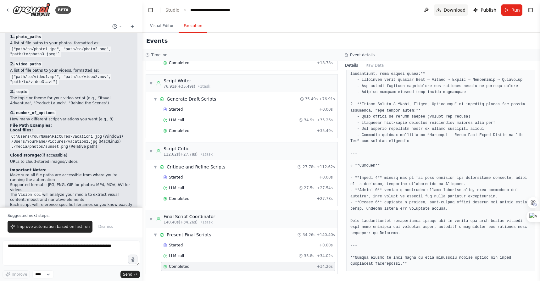
click at [455, 8] on span "Download" at bounding box center [455, 10] width 22 height 6
click at [428, 11] on button at bounding box center [426, 9] width 10 height 11
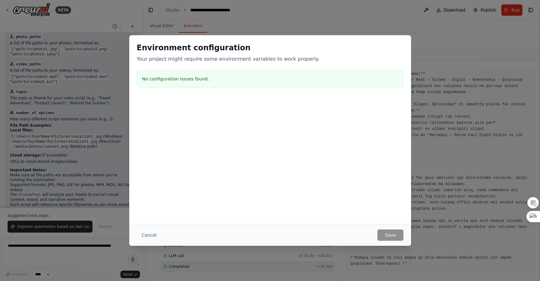
click at [355, 23] on div "Environment configuration Your project might require some environment variables…" at bounding box center [270, 140] width 540 height 281
click at [145, 234] on button "Cancel" at bounding box center [149, 235] width 25 height 11
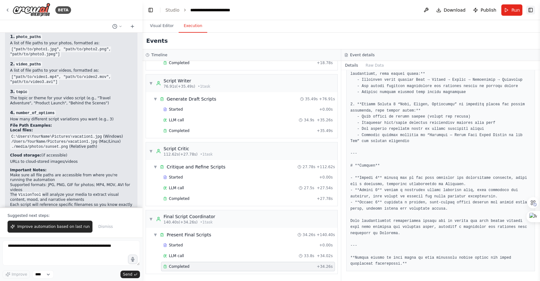
click at [530, 11] on button "Toggle Right Sidebar" at bounding box center [530, 10] width 9 height 9
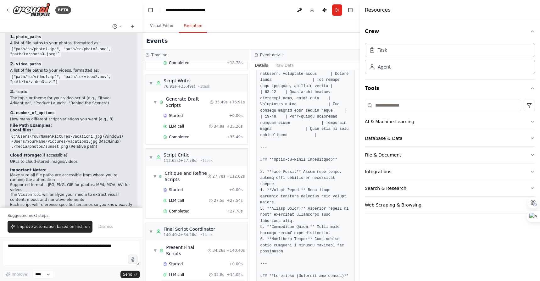
scroll to position [1988, 0]
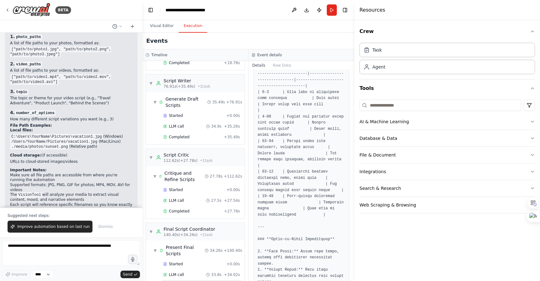
drag, startPoint x: 474, startPoint y: 31, endPoint x: 355, endPoint y: 72, distance: 126.7
click at [355, 72] on div at bounding box center [356, 140] width 3 height 281
click at [532, 122] on icon "button" at bounding box center [532, 121] width 5 height 5
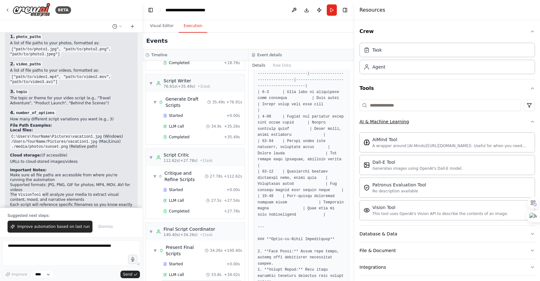
click at [532, 122] on icon "button" at bounding box center [532, 121] width 5 height 5
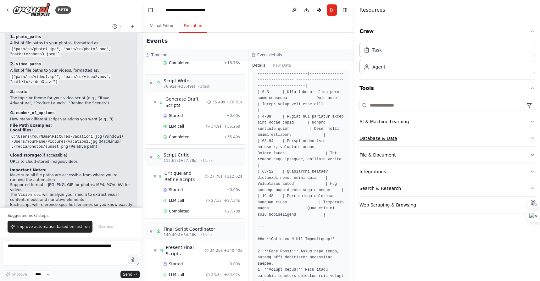
click at [532, 137] on icon "button" at bounding box center [532, 138] width 5 height 5
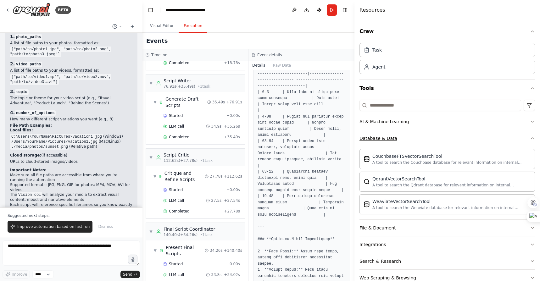
click at [532, 137] on icon "button" at bounding box center [532, 138] width 5 height 5
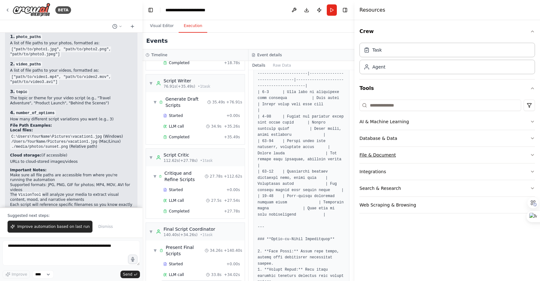
click at [533, 153] on icon "button" at bounding box center [532, 155] width 5 height 5
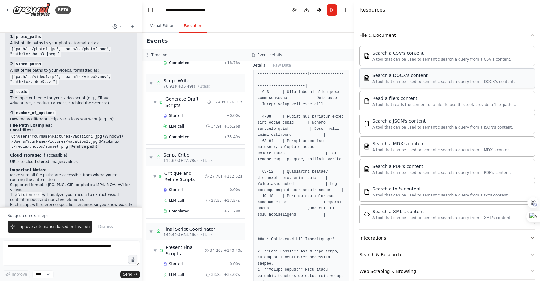
scroll to position [129, 0]
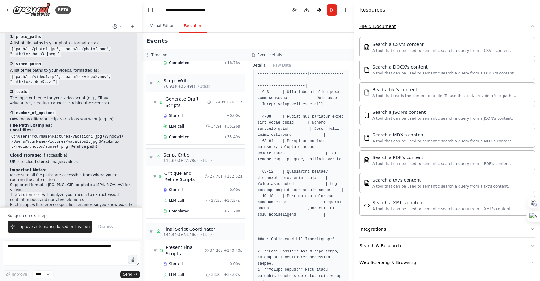
click at [530, 25] on icon "button" at bounding box center [532, 26] width 5 height 5
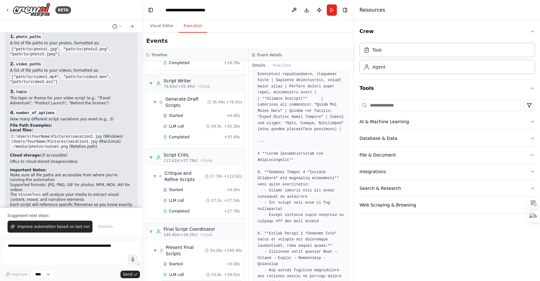
scroll to position [2841, 0]
click at [346, 7] on button "Toggle Right Sidebar" at bounding box center [345, 10] width 9 height 9
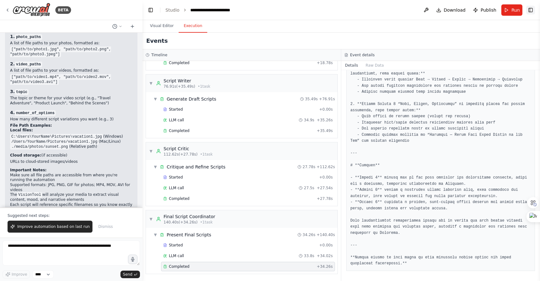
scroll to position [1958, 0]
drag, startPoint x: 474, startPoint y: 179, endPoint x: 475, endPoint y: 187, distance: 7.3
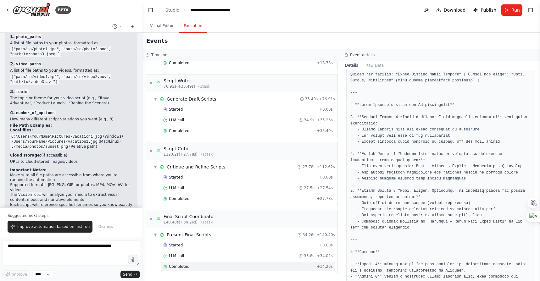
scroll to position [1872, 0]
